Goal: Information Seeking & Learning: Learn about a topic

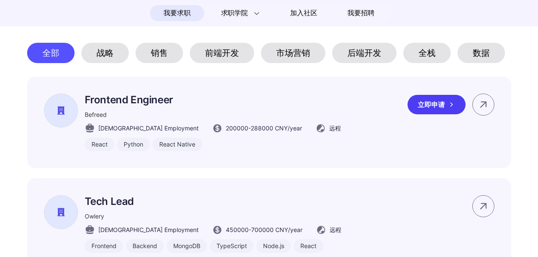
scroll to position [395, 0]
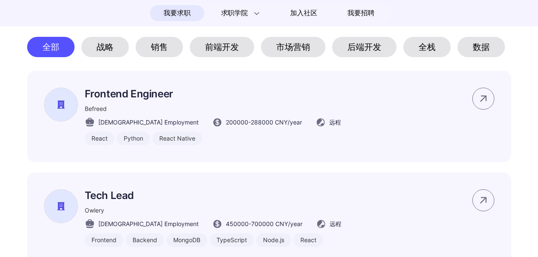
click at [366, 52] on div "后端开发" at bounding box center [364, 47] width 64 height 20
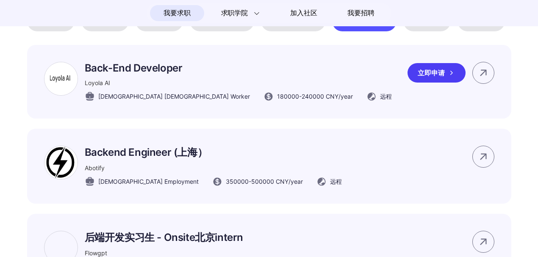
scroll to position [424, 0]
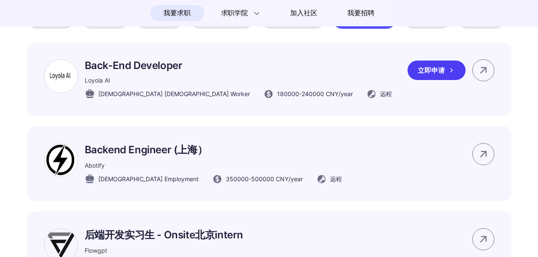
drag, startPoint x: 167, startPoint y: 73, endPoint x: 146, endPoint y: 76, distance: 21.0
click at [146, 72] on p "Back-End Developer" at bounding box center [238, 65] width 307 height 12
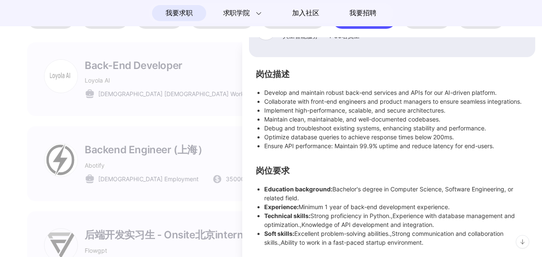
scroll to position [127, 0]
click at [216, 150] on div at bounding box center [271, 147] width 542 height 220
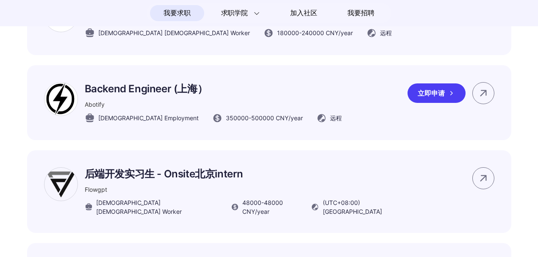
scroll to position [509, 0]
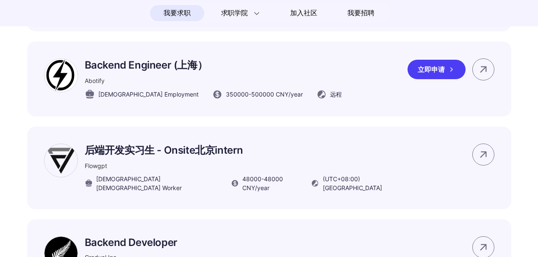
click at [251, 85] on div "Backend Engineer (上海） Abotify [DEMOGRAPHIC_DATA] Employment 350000 - 500000 CNY…" at bounding box center [213, 78] width 257 height 41
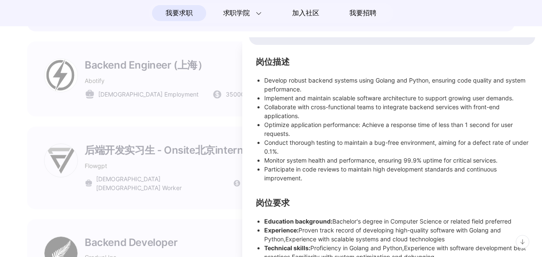
scroll to position [165, 0]
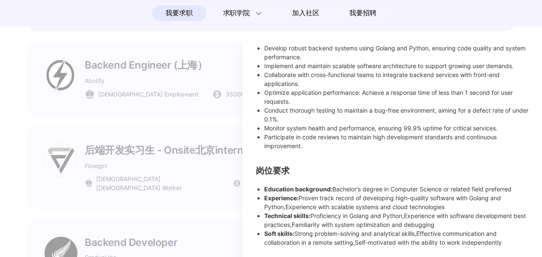
click at [190, 134] on div at bounding box center [271, 147] width 542 height 220
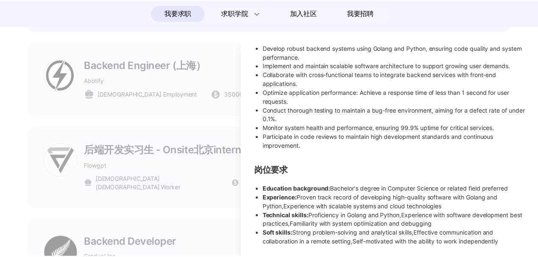
scroll to position [153, 0]
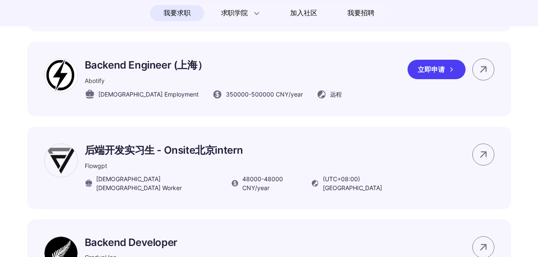
click at [235, 72] on p "Backend Engineer (上海）" at bounding box center [213, 65] width 257 height 14
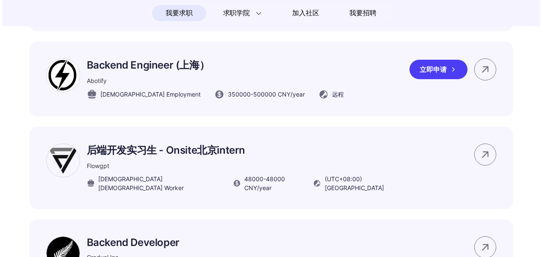
scroll to position [0, 0]
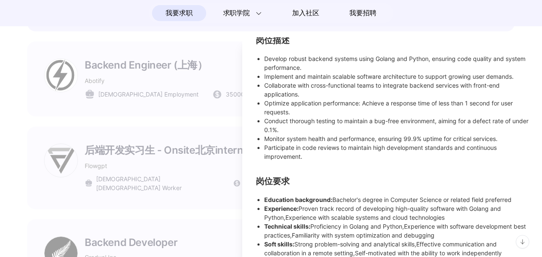
click at [210, 103] on div at bounding box center [271, 147] width 542 height 220
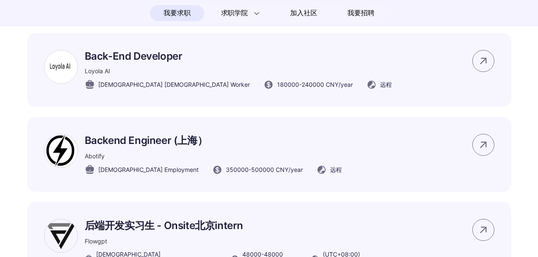
scroll to position [424, 0]
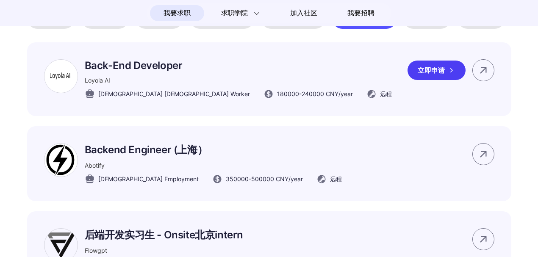
click at [254, 108] on div "Back-End Developer Loyola AI [DEMOGRAPHIC_DATA] [DEMOGRAPHIC_DATA] Worker 18000…" at bounding box center [269, 79] width 484 height 74
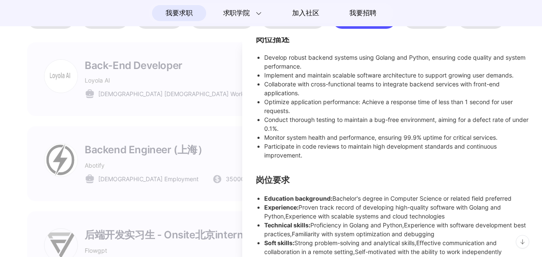
scroll to position [127, 0]
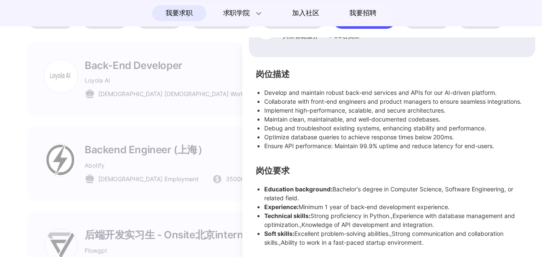
click at [190, 150] on div at bounding box center [271, 147] width 542 height 220
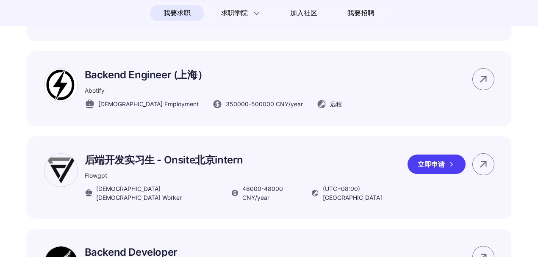
scroll to position [565, 0]
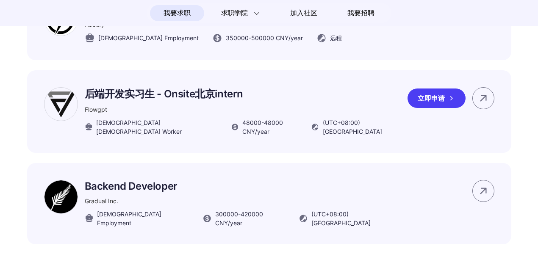
click at [270, 101] on p "后端开发实习生 - Onsite北京intern" at bounding box center [243, 94] width 317 height 14
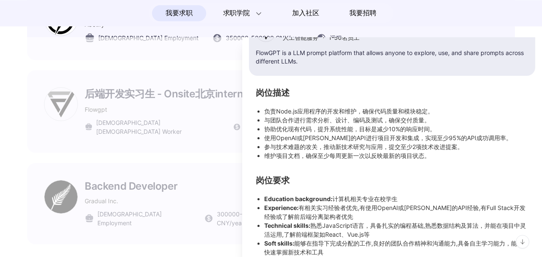
scroll to position [128, 0]
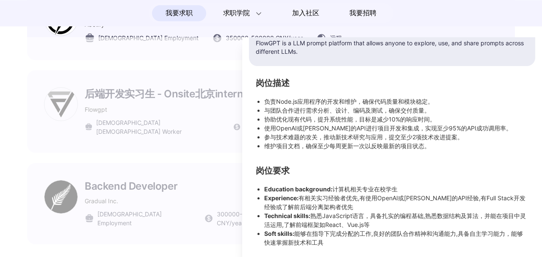
click at [202, 149] on div at bounding box center [271, 147] width 542 height 220
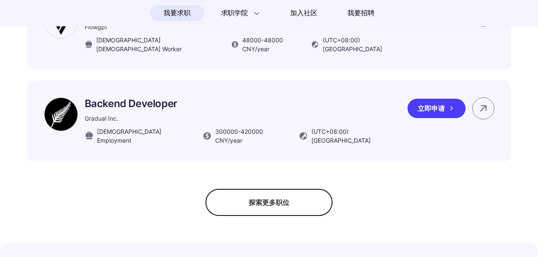
scroll to position [650, 0]
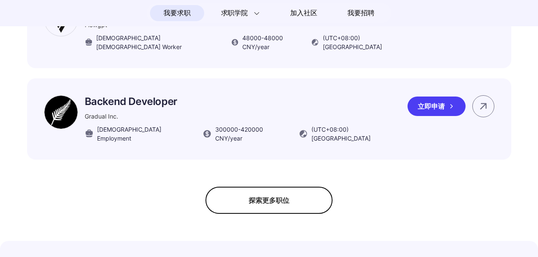
click at [248, 101] on p "Backend Developer" at bounding box center [243, 101] width 317 height 12
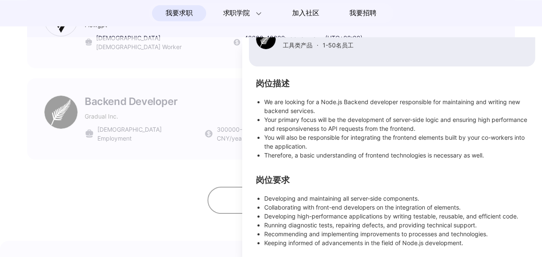
scroll to position [109, 0]
click at [170, 156] on div at bounding box center [271, 147] width 542 height 220
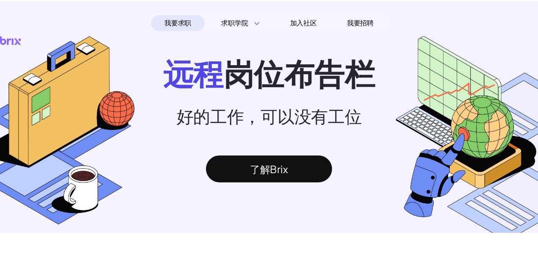
scroll to position [0, 0]
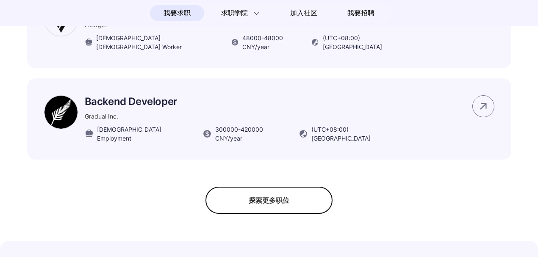
click at [259, 198] on div "探索更多职位" at bounding box center [269, 200] width 127 height 27
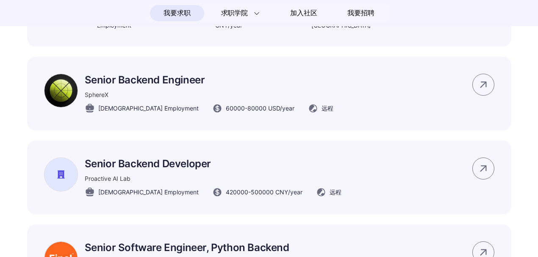
click at [262, 86] on div "Senior Backend Engineer SphereX [DEMOGRAPHIC_DATA] Employment 60000 - 80000 USD…" at bounding box center [209, 94] width 249 height 40
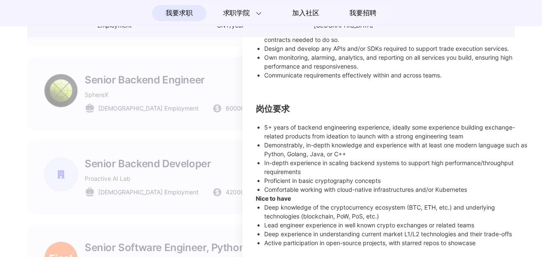
drag, startPoint x: 351, startPoint y: 143, endPoint x: 281, endPoint y: 134, distance: 69.7
click at [282, 134] on li "5+ years of backend engineering experience, ideally some experience building ex…" at bounding box center [396, 132] width 264 height 18
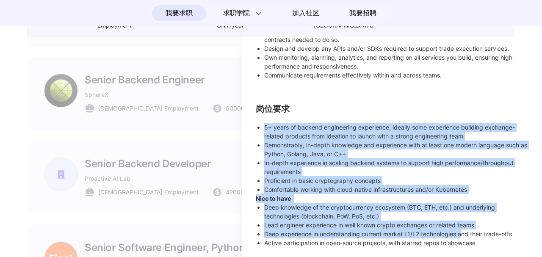
drag, startPoint x: 264, startPoint y: 126, endPoint x: 462, endPoint y: 233, distance: 224.7
click at [462, 233] on div "5+ years of backend engineering experience, ideally some experience building ex…" at bounding box center [392, 185] width 273 height 125
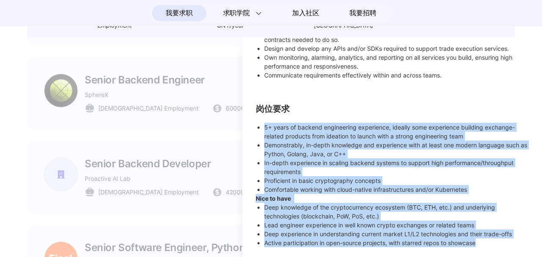
drag, startPoint x: 481, startPoint y: 241, endPoint x: 264, endPoint y: 127, distance: 244.6
click at [264, 127] on div "5+ years of backend engineering experience, ideally some experience building ex…" at bounding box center [392, 185] width 273 height 125
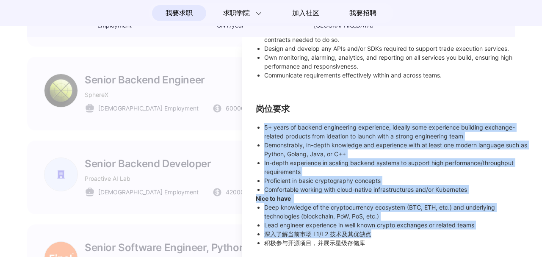
scroll to position [138, 0]
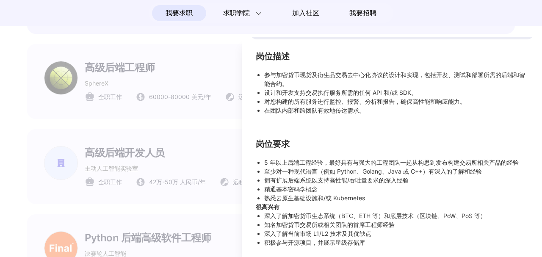
click at [425, 89] on li "设计和开发支持交易执行服务所需的任何 API 和/或 SDK。" at bounding box center [396, 92] width 264 height 9
click at [207, 101] on div at bounding box center [271, 147] width 542 height 220
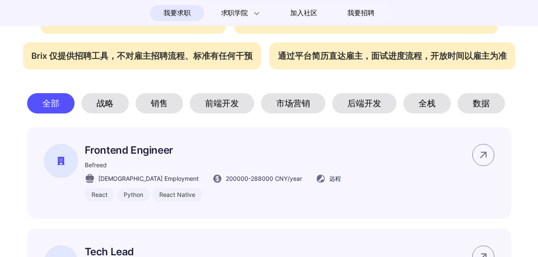
click at [362, 105] on div "后端开发" at bounding box center [364, 103] width 64 height 20
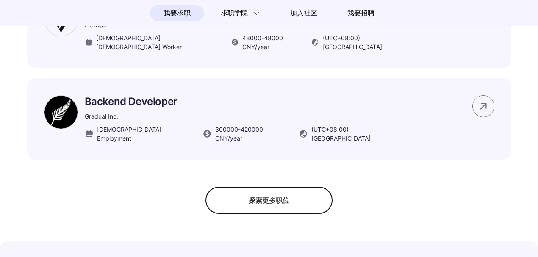
click at [253, 191] on div "探索更多职位" at bounding box center [269, 200] width 127 height 27
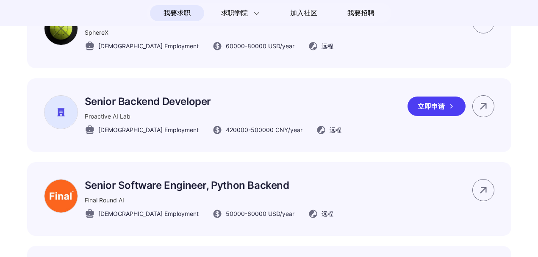
scroll to position [819, 0]
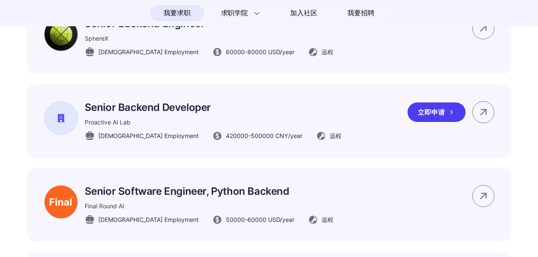
click at [170, 103] on p "Senior Backend Developer" at bounding box center [213, 107] width 257 height 12
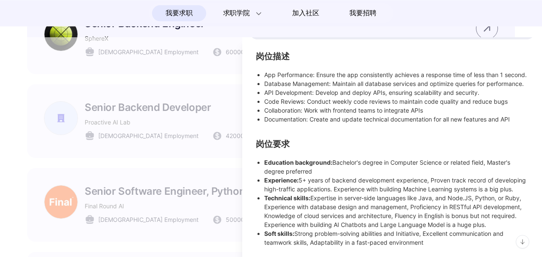
scroll to position [231, 0]
drag, startPoint x: 436, startPoint y: 242, endPoint x: 259, endPoint y: 151, distance: 198.8
click at [259, 158] on ul "Education background: Bachelor's degree in Computer Science or related field, M…" at bounding box center [392, 202] width 273 height 89
click at [396, 130] on div "岗位描述 App Performance: Ensure the app consistently achieves a response time of l…" at bounding box center [392, 150] width 287 height 194
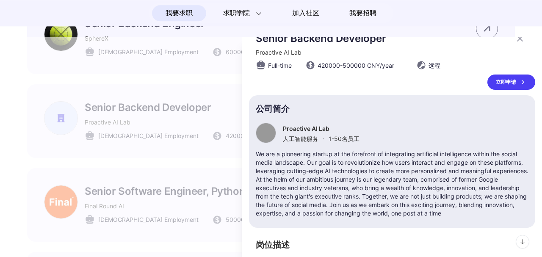
scroll to position [0, 0]
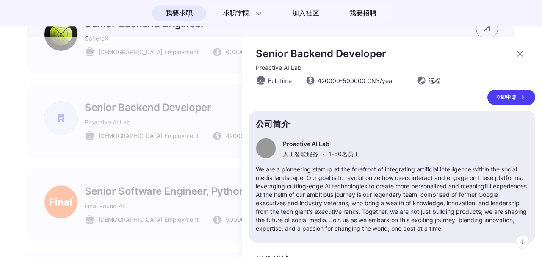
click at [497, 100] on div "立即申请" at bounding box center [512, 97] width 48 height 15
click at [225, 87] on div at bounding box center [271, 147] width 542 height 220
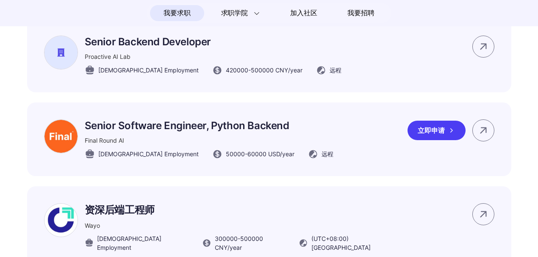
scroll to position [904, 0]
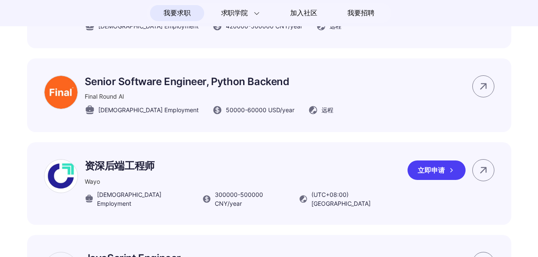
scroll to position [1017, 0]
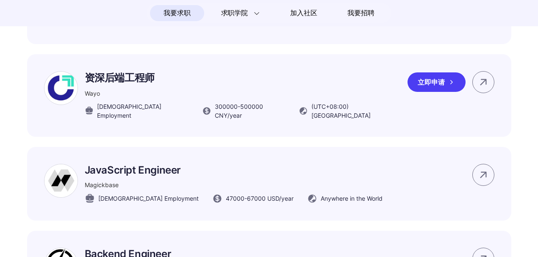
click at [114, 80] on p "资深后端工程师" at bounding box center [243, 78] width 317 height 14
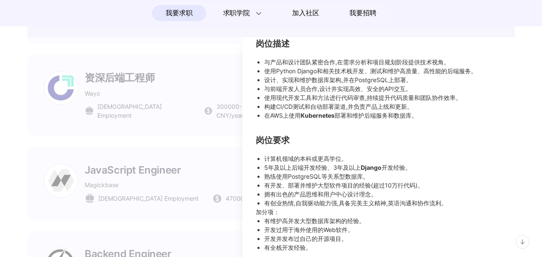
scroll to position [215, 0]
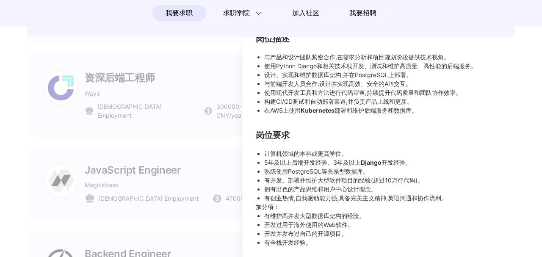
click at [204, 127] on div at bounding box center [271, 147] width 542 height 220
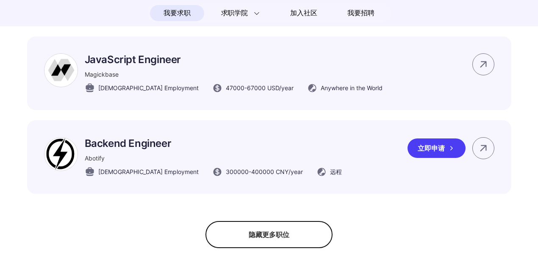
scroll to position [1130, 0]
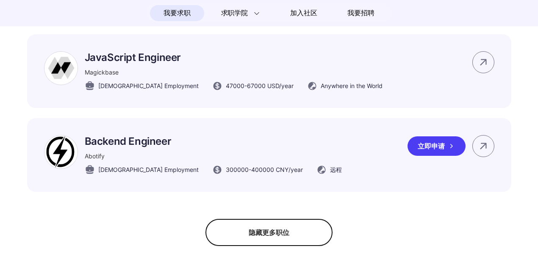
click at [216, 152] on div "Abotify" at bounding box center [213, 156] width 257 height 9
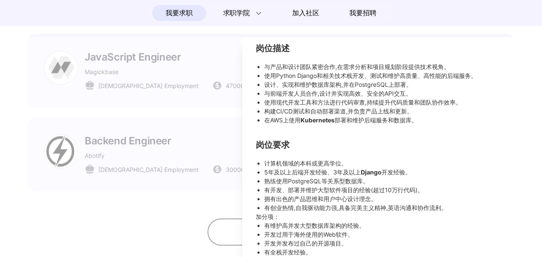
scroll to position [100, 0]
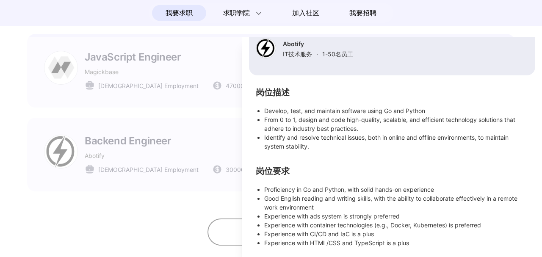
click at [178, 153] on div at bounding box center [271, 147] width 542 height 220
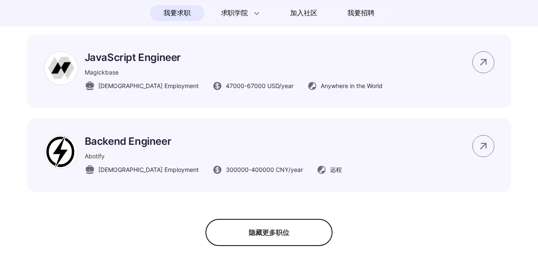
click at [262, 219] on div "隐藏更多职位" at bounding box center [269, 232] width 127 height 27
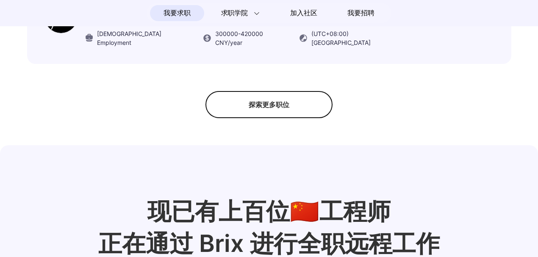
scroll to position [678, 0]
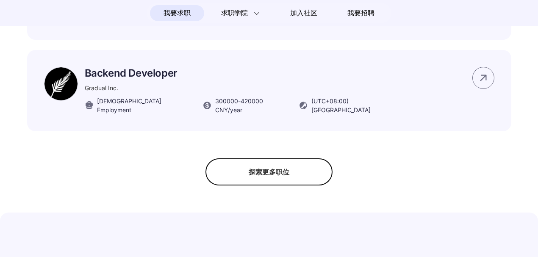
click at [277, 170] on div "探索更多职位" at bounding box center [269, 172] width 127 height 27
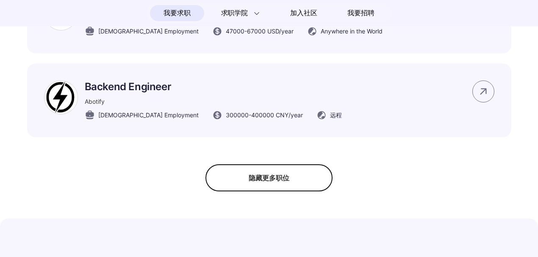
scroll to position [1187, 0]
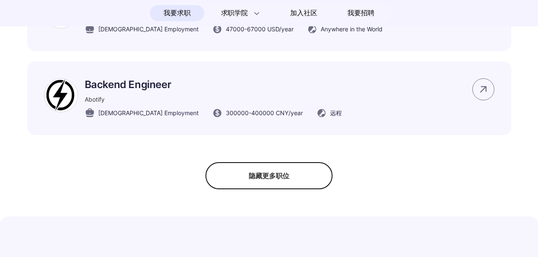
click at [270, 174] on div "隐藏更多职位" at bounding box center [269, 175] width 127 height 27
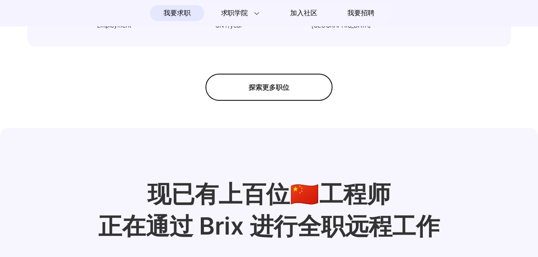
click at [257, 89] on div "探索更多职位" at bounding box center [269, 87] width 127 height 27
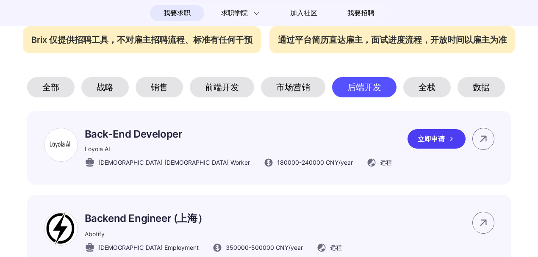
scroll to position [367, 0]
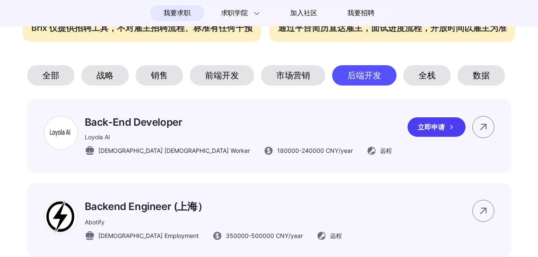
click at [154, 128] on p "Back-End Developer" at bounding box center [238, 122] width 307 height 12
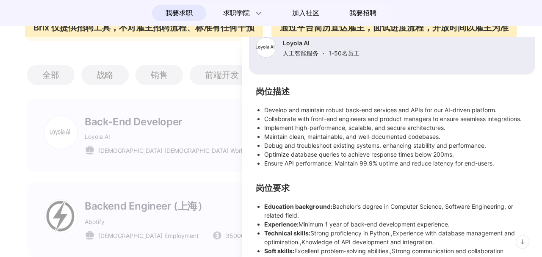
scroll to position [127, 0]
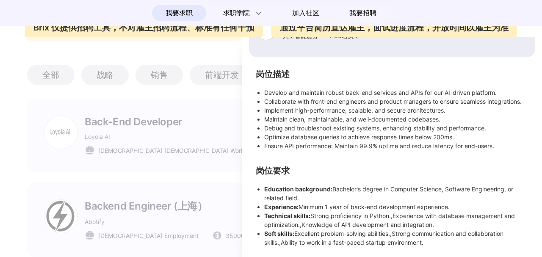
click at [176, 155] on div at bounding box center [271, 147] width 542 height 220
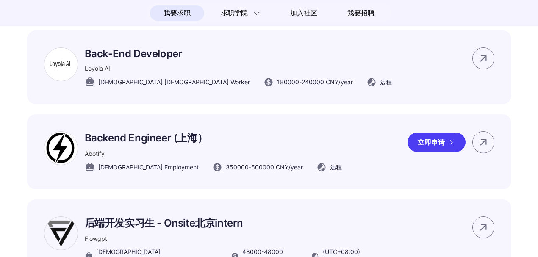
scroll to position [452, 0]
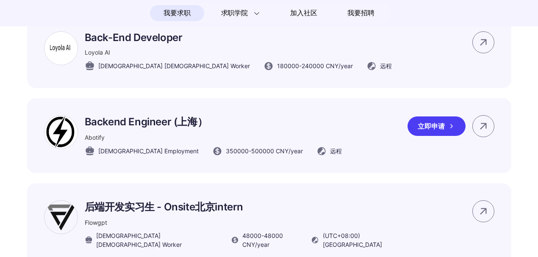
click at [189, 142] on div "Backend Engineer (上海） Abotify [DEMOGRAPHIC_DATA] Employment 350000 - 500000 CNY…" at bounding box center [213, 135] width 257 height 41
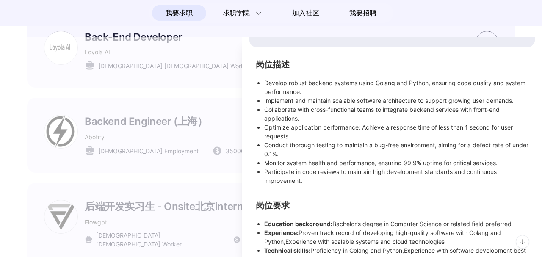
scroll to position [165, 0]
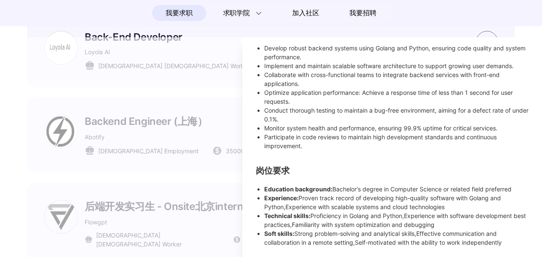
click at [178, 172] on div at bounding box center [271, 147] width 542 height 220
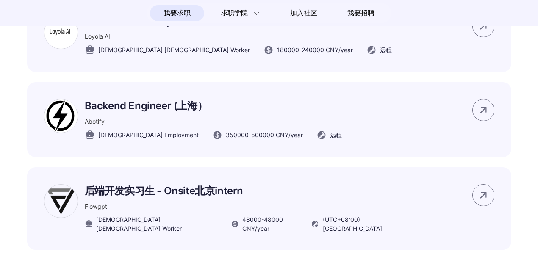
scroll to position [537, 0]
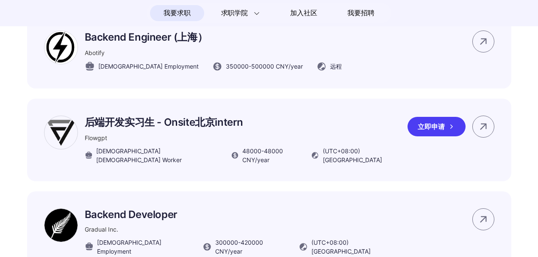
click at [217, 141] on div "后端开发实习生 - Onsite北京intern Flowgpt Full-time Contract Worker 48000 - 48000 CNY /y…" at bounding box center [243, 140] width 317 height 49
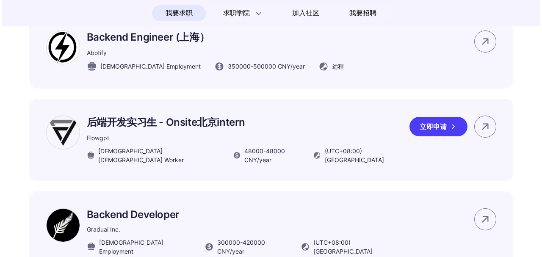
scroll to position [0, 0]
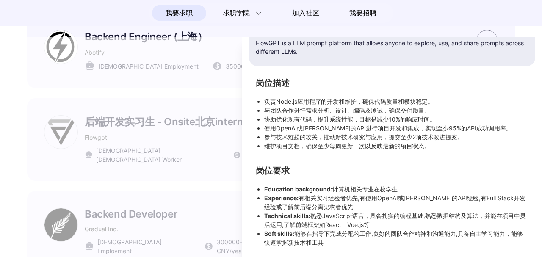
click at [194, 164] on div at bounding box center [271, 147] width 542 height 220
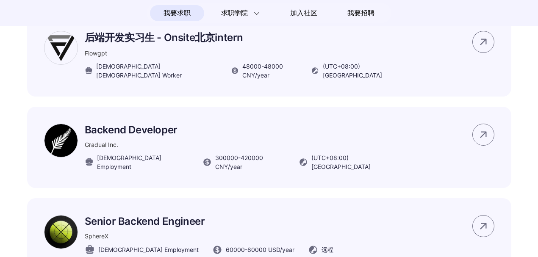
click at [215, 166] on span "300000 - 420000 CNY /year" at bounding box center [250, 162] width 70 height 18
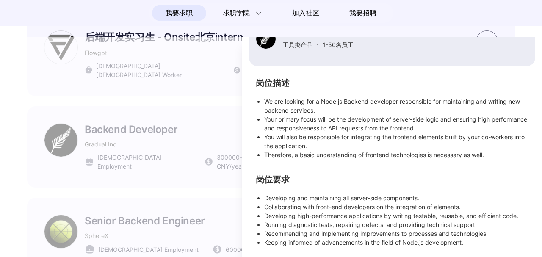
click at [176, 142] on div at bounding box center [271, 147] width 542 height 220
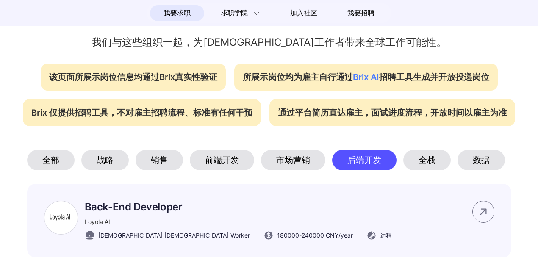
click at [411, 164] on div "全栈" at bounding box center [426, 160] width 47 height 20
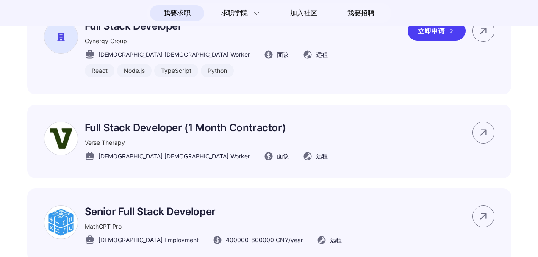
click at [292, 58] on div "Full Stack Developer Cynergy Group Full-time Contract Worker 面议 远程 React Node.j…" at bounding box center [269, 49] width 484 height 92
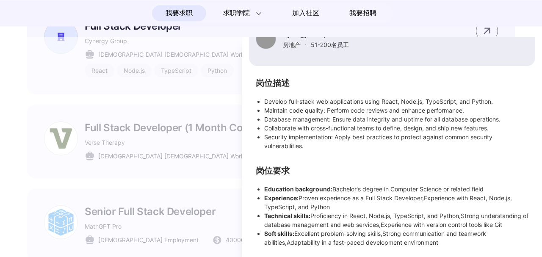
click at [200, 154] on div at bounding box center [271, 147] width 542 height 220
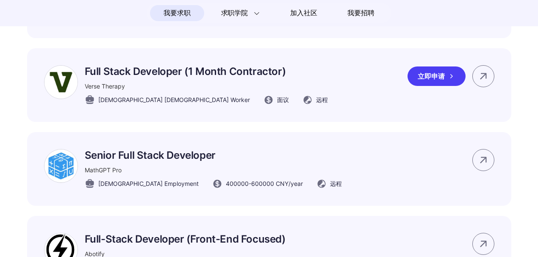
click at [291, 113] on div "Full Stack Developer (1 Month Contractor) Verse Therapy Full-time Contract Work…" at bounding box center [269, 85] width 484 height 74
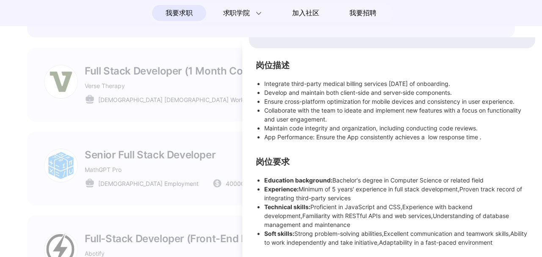
click at [178, 154] on div at bounding box center [271, 147] width 542 height 220
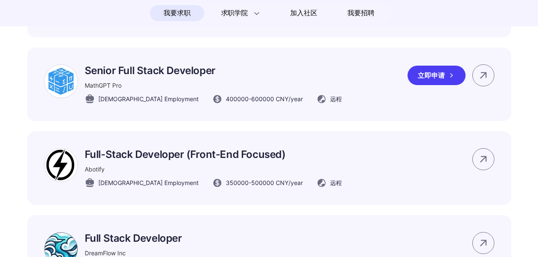
click at [313, 87] on div "Senior Full Stack Developer MathGPT Pro Full-time Employment 400000 - 600000 CN…" at bounding box center [269, 84] width 484 height 74
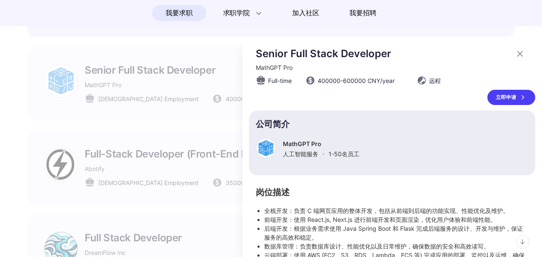
click at [212, 156] on div at bounding box center [271, 147] width 542 height 220
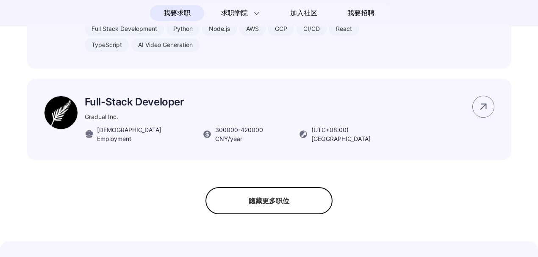
click at [263, 201] on div "隐藏更多职位" at bounding box center [269, 200] width 127 height 27
